Goal: Information Seeking & Learning: Stay updated

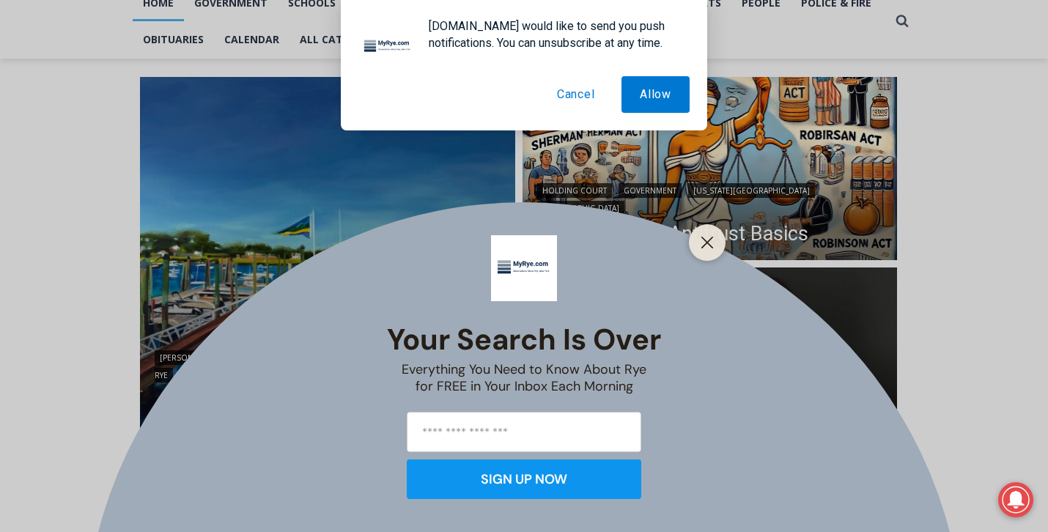
click at [583, 92] on button "Cancel" at bounding box center [576, 94] width 75 height 37
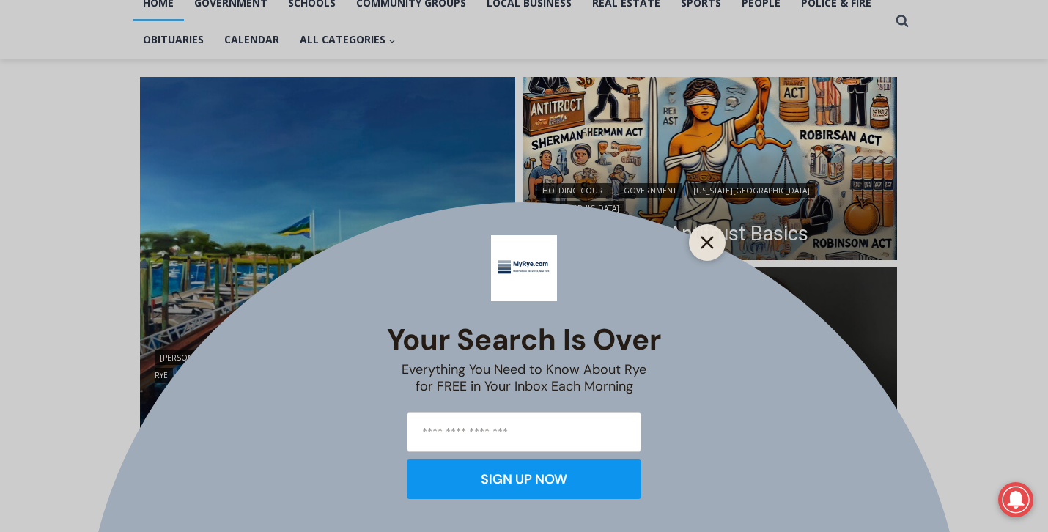
click at [712, 244] on icon "Close" at bounding box center [707, 242] width 13 height 13
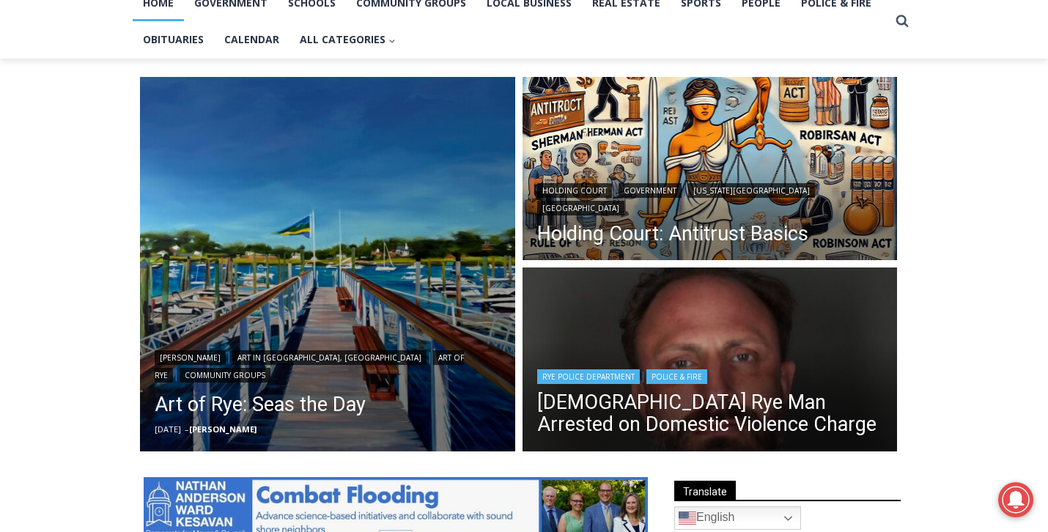
click at [703, 364] on header "Rye Police Department | Police & Fire 42 Year Old Rye Man Arrested on Domestic …" at bounding box center [710, 402] width 375 height 105
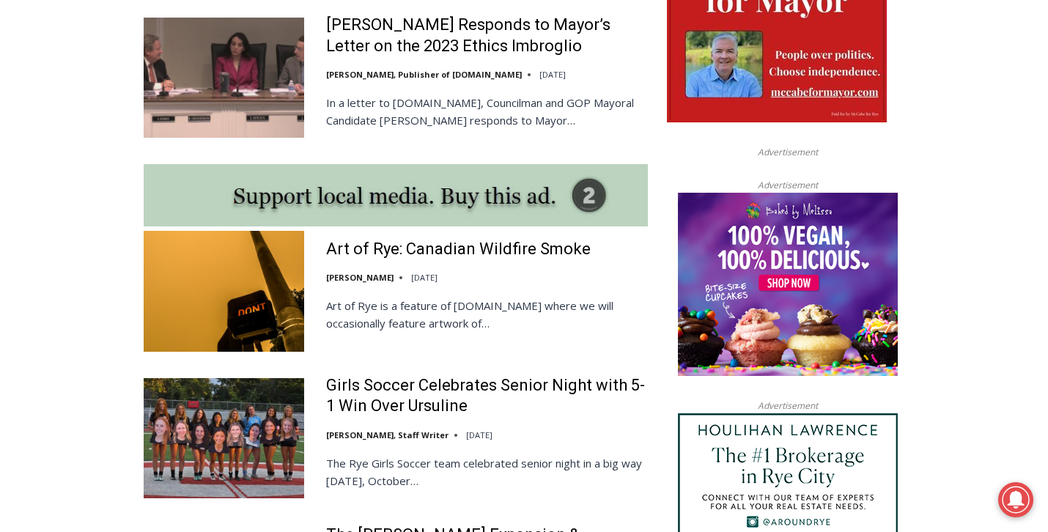
scroll to position [1206, 0]
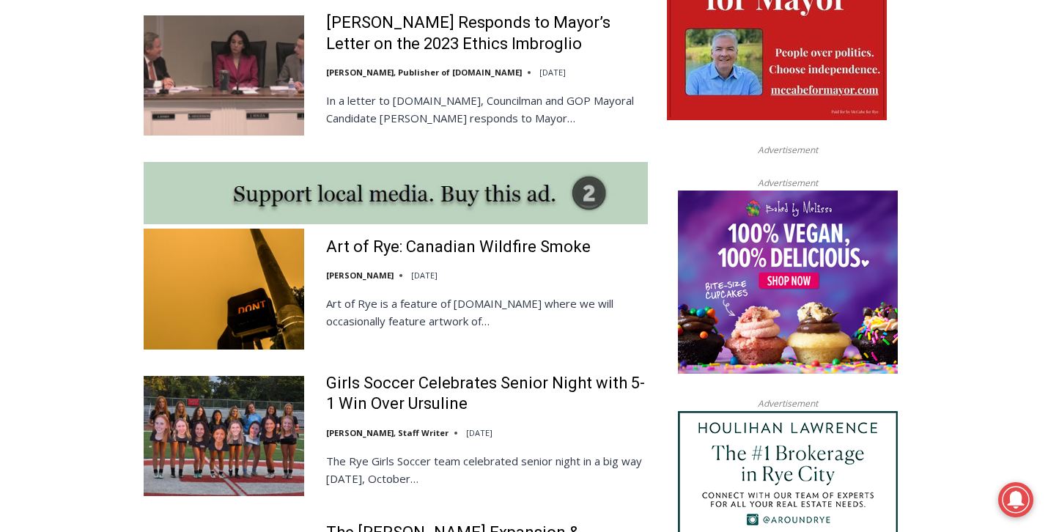
click at [423, 92] on p "In a letter to [DOMAIN_NAME], Councilman and GOP Mayoral Candidate [PERSON_NAME…" at bounding box center [487, 109] width 322 height 35
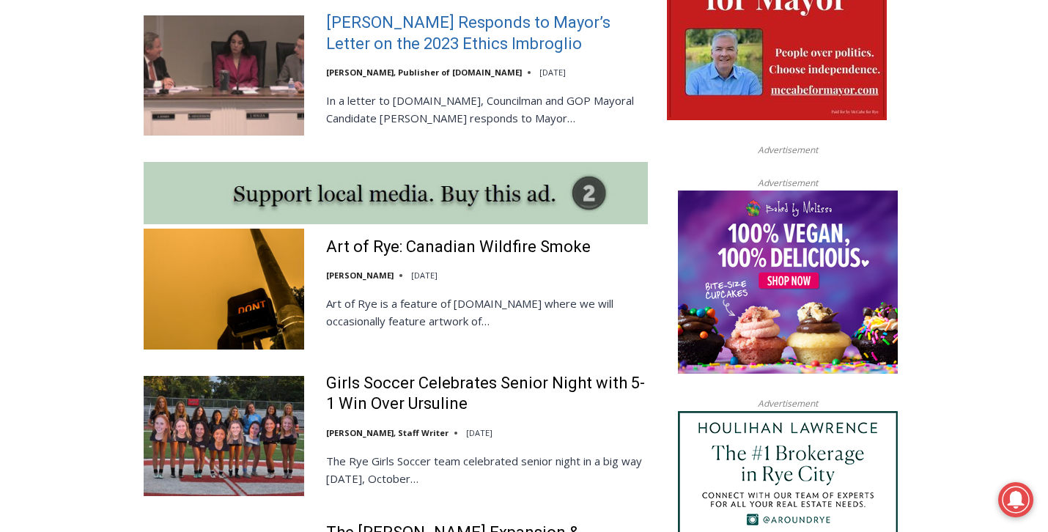
click at [417, 26] on link "Henderson Responds to Mayor’s Letter on the 2023 Ethics Imbroglio" at bounding box center [487, 33] width 322 height 42
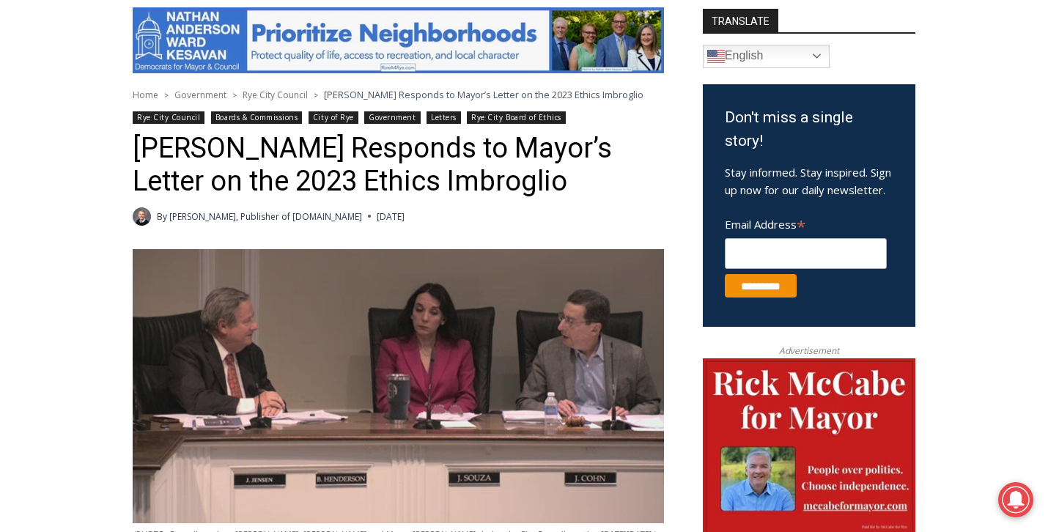
scroll to position [398, 0]
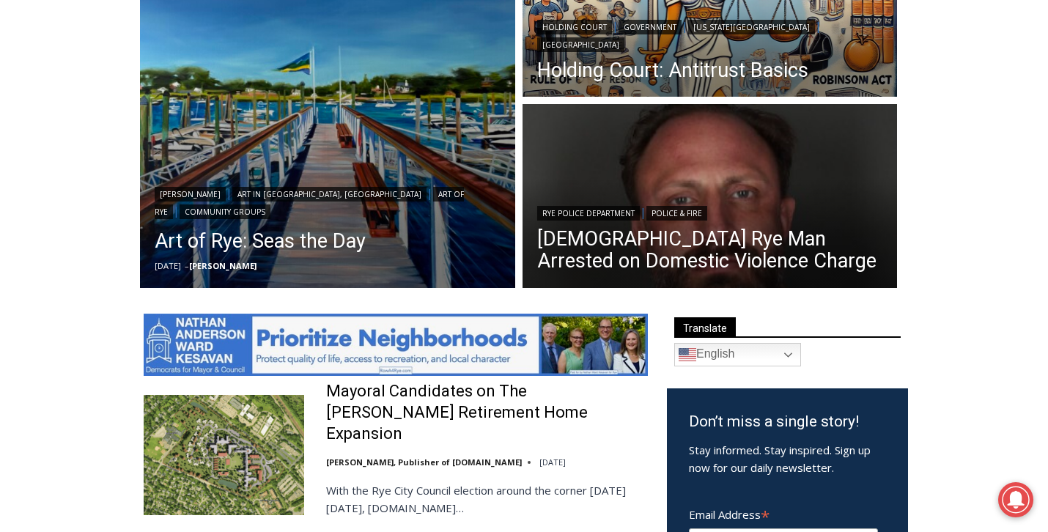
scroll to position [494, 0]
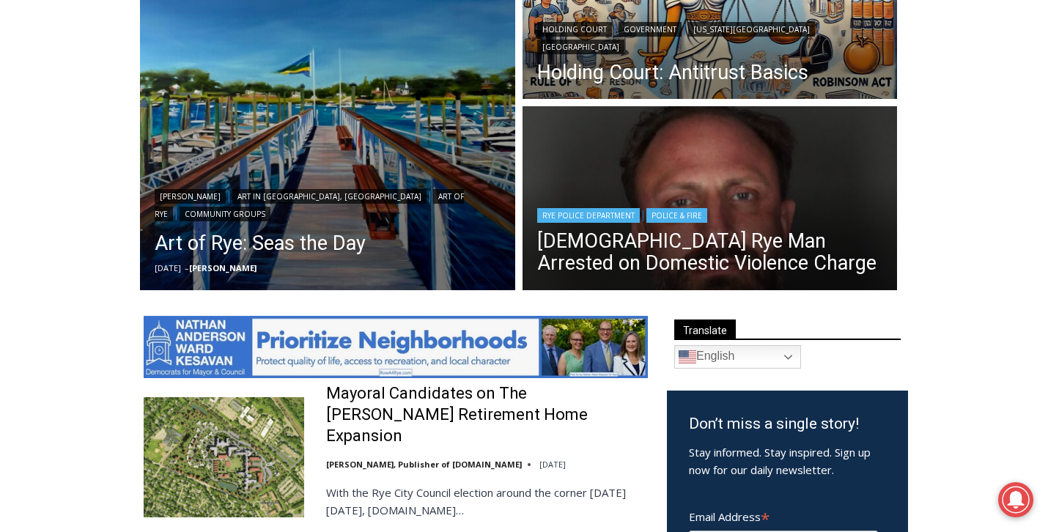
click at [628, 206] on div "Rye Police Department | Police & Fire" at bounding box center [710, 214] width 346 height 18
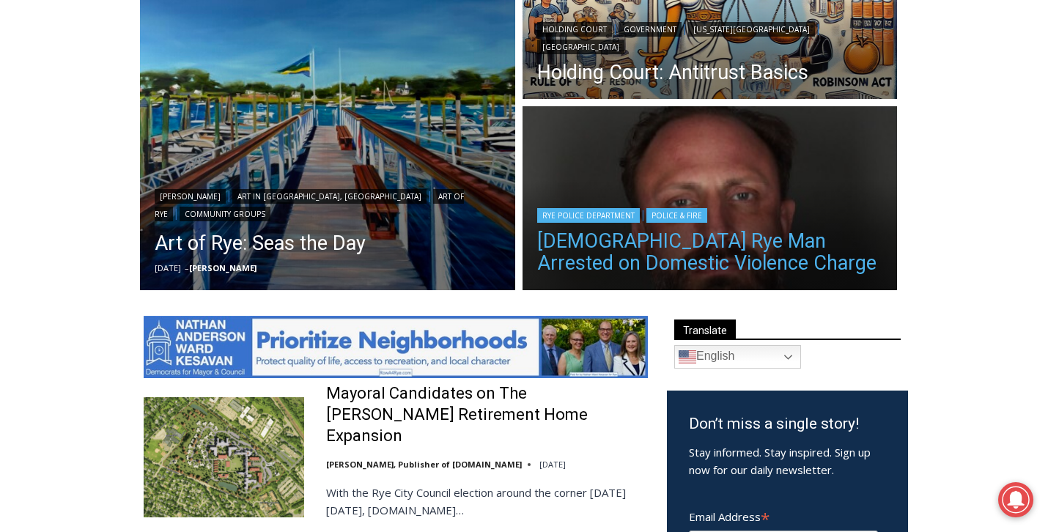
click at [660, 250] on link "42 Year Old Rye Man Arrested on Domestic Violence Charge" at bounding box center [710, 252] width 346 height 44
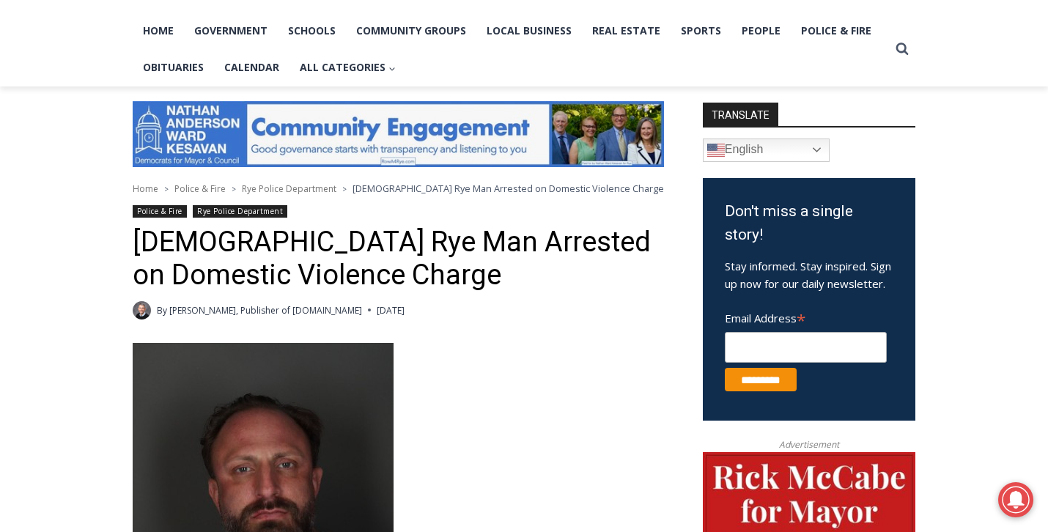
scroll to position [304, 0]
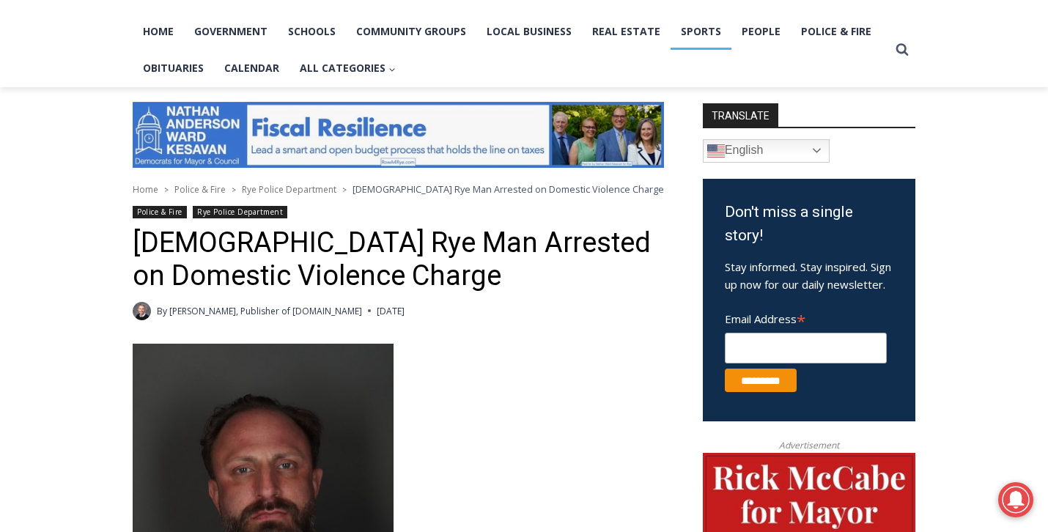
click at [699, 34] on link "Sports" at bounding box center [701, 31] width 61 height 37
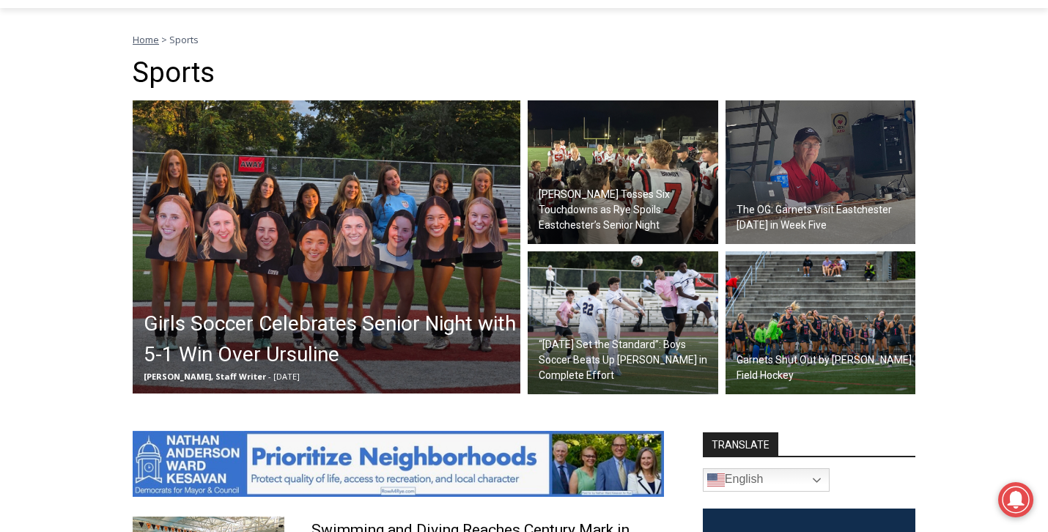
scroll to position [386, 0]
